Goal: Transaction & Acquisition: Purchase product/service

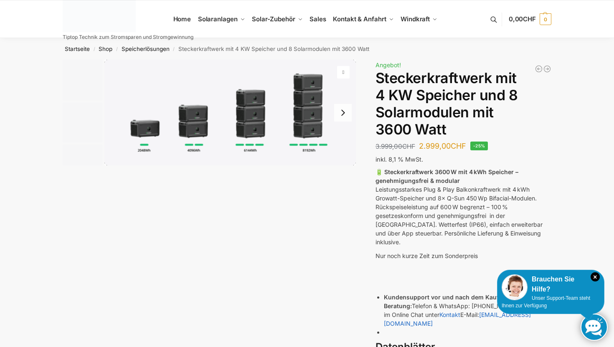
scroll to position [8, 0]
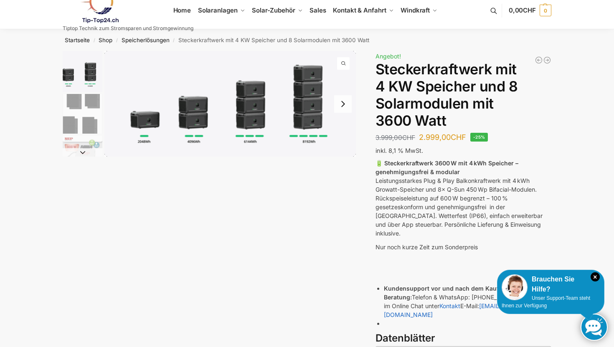
click at [152, 120] on img "1 / 9" at bounding box center [230, 104] width 252 height 106
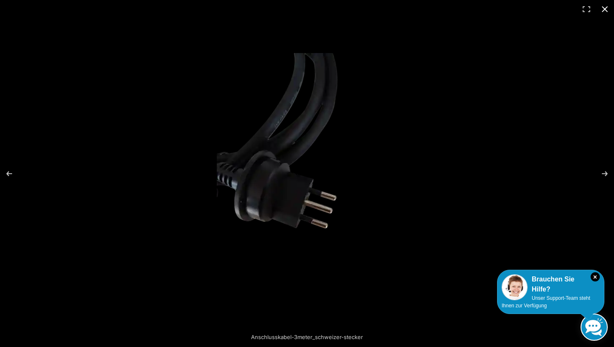
click at [605, 6] on button "Close (Esc)" at bounding box center [605, 9] width 18 height 18
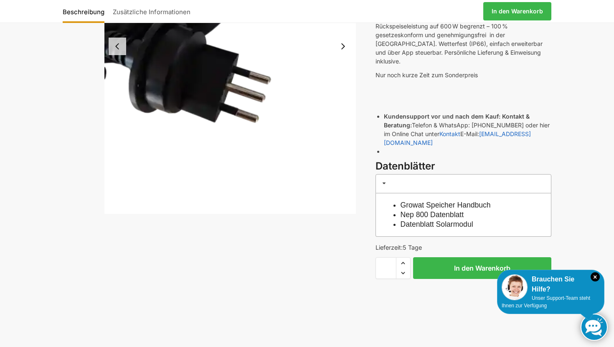
scroll to position [185, 0]
